Goal: Use online tool/utility: Utilize a website feature to perform a specific function

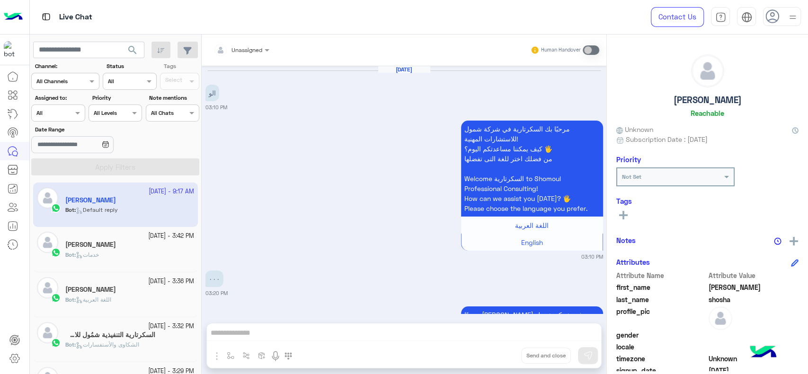
scroll to position [2029, 0]
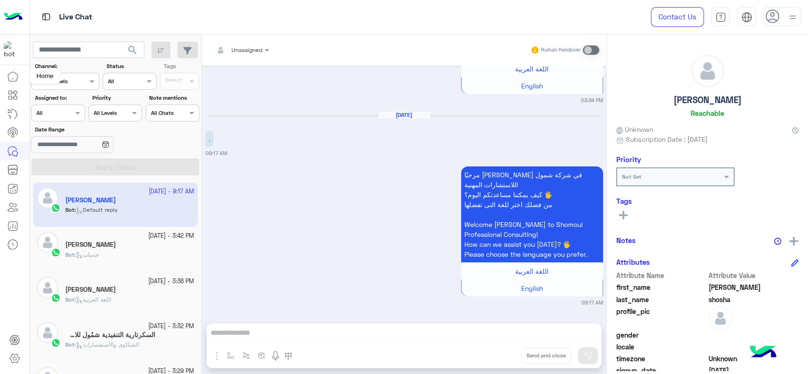
click at [11, 74] on icon at bounding box center [12, 76] width 11 height 11
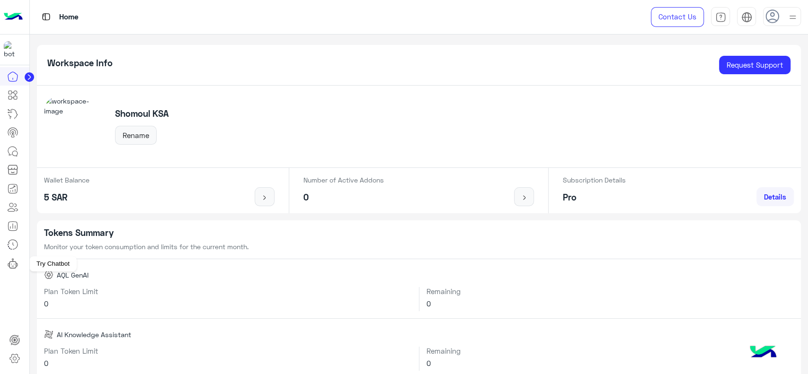
click at [12, 267] on icon at bounding box center [12, 263] width 11 height 11
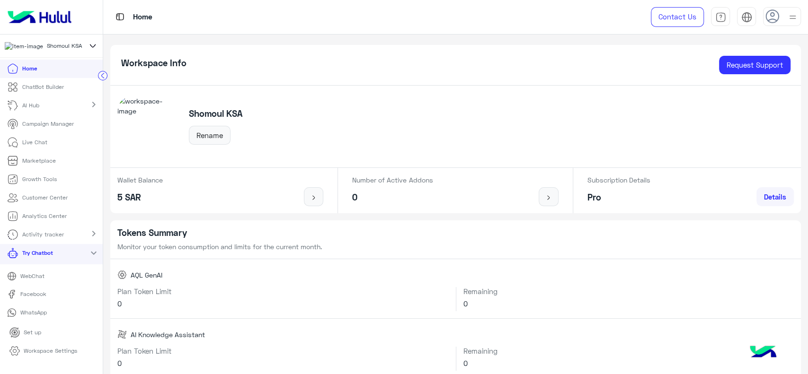
click at [31, 313] on p "WhatsApp" at bounding box center [34, 313] width 34 height 9
click at [42, 145] on p "Live Chat" at bounding box center [34, 142] width 25 height 9
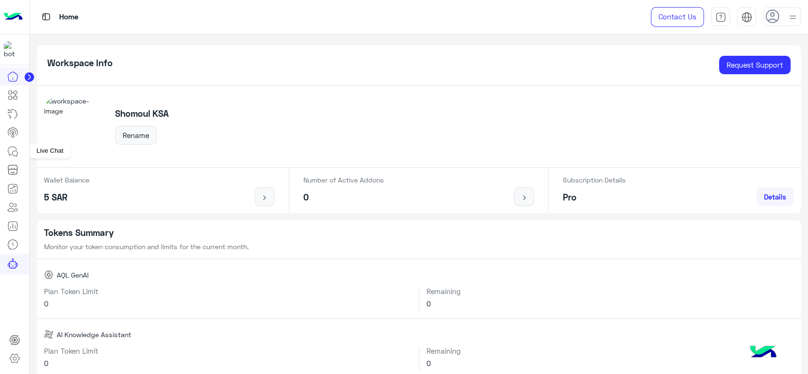
click at [11, 150] on icon at bounding box center [12, 151] width 11 height 11
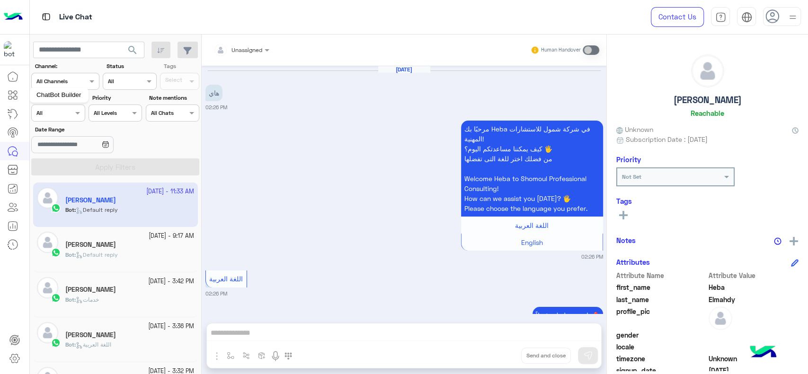
scroll to position [1008, 0]
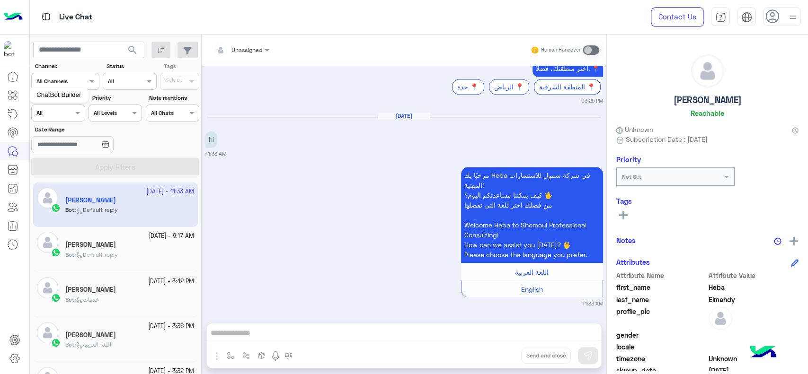
click at [18, 94] on icon at bounding box center [12, 94] width 11 height 11
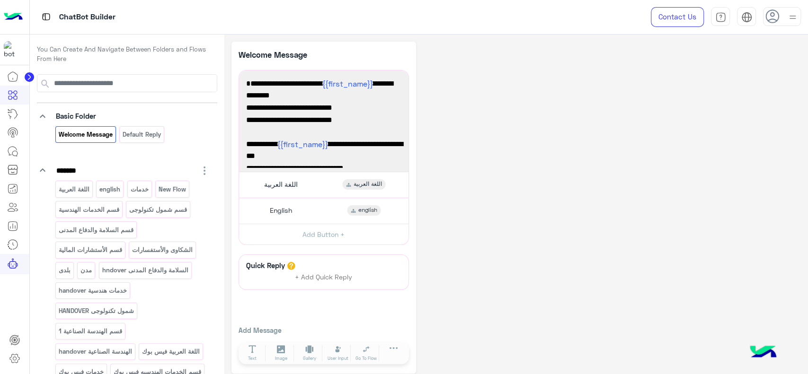
click at [0, 305] on div at bounding box center [14, 221] width 29 height 308
click at [265, 190] on div "اللغة العربية اللغة العربية" at bounding box center [323, 185] width 162 height 18
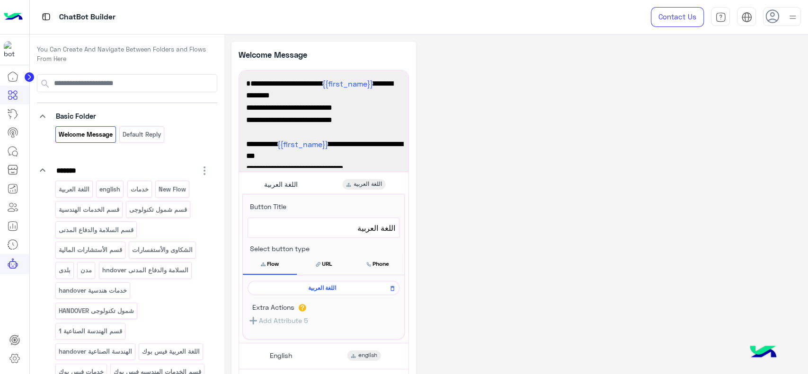
click at [593, 262] on div "**********" at bounding box center [515, 281] width 569 height 478
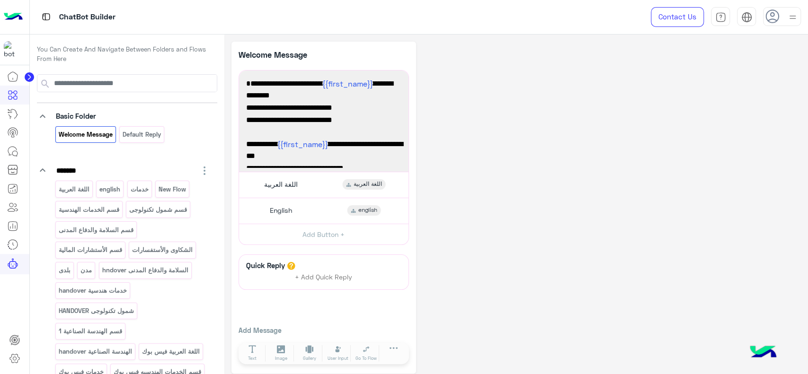
click at [16, 21] on img at bounding box center [13, 17] width 19 height 20
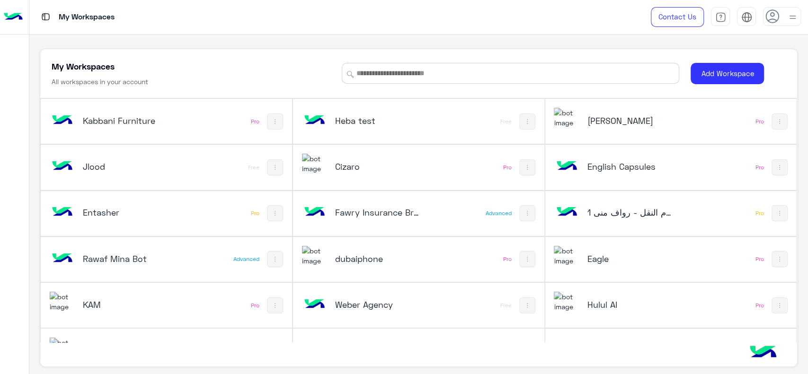
scroll to position [444, 0]
click at [0, 237] on div at bounding box center [14, 200] width 29 height 329
